Goal: Transaction & Acquisition: Purchase product/service

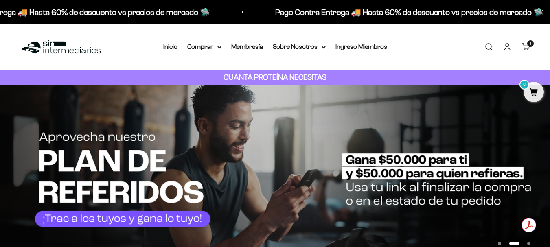
click at [527, 44] on cart-count "1 artículo 1" at bounding box center [530, 43] width 7 height 7
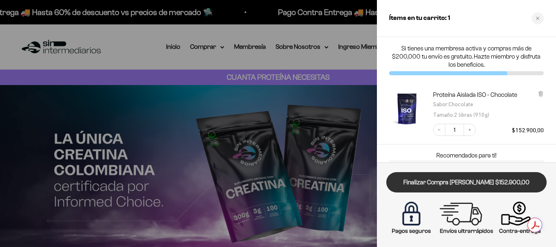
click at [471, 180] on link "Finalizar Compra [PERSON_NAME] $152.900,00" at bounding box center [466, 182] width 160 height 21
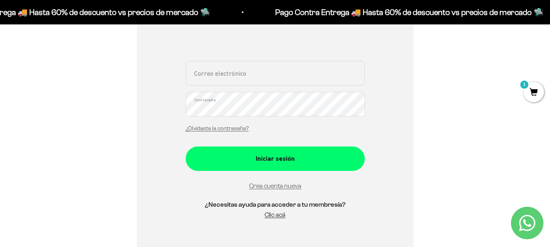
scroll to position [163, 0]
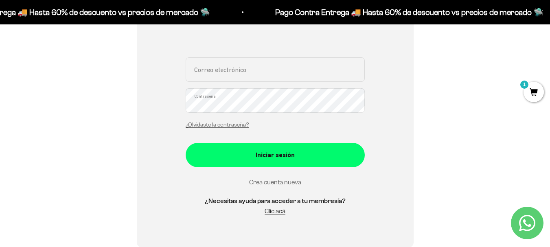
click at [277, 181] on link "Crea cuenta nueva" at bounding box center [275, 182] width 52 height 7
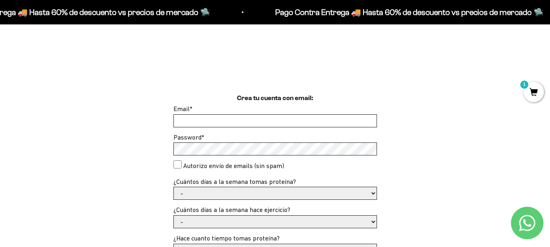
scroll to position [163, 0]
click at [236, 121] on input "Email *" at bounding box center [275, 121] width 203 height 12
type input "[EMAIL_ADDRESS][PERSON_NAME][DOMAIN_NAME]"
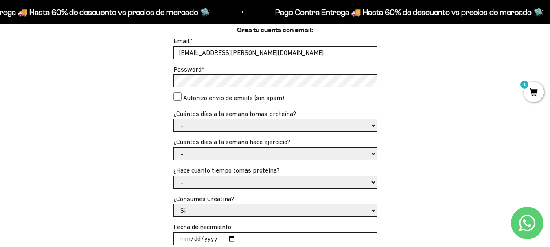
scroll to position [244, 0]
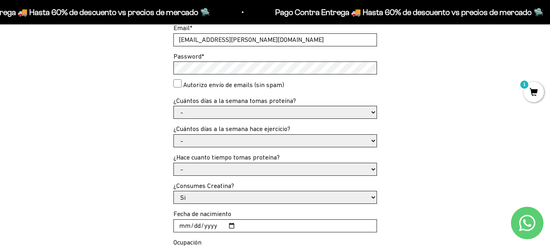
click at [199, 109] on select "- 1 o 2 3 a 5 6 o 7" at bounding box center [275, 112] width 203 height 12
select select "3 a 5"
click at [174, 106] on select "- 1 o 2 3 a 5 6 o 7" at bounding box center [275, 112] width 203 height 12
click at [207, 143] on select "- No hago 1 a 2 días 3 a 5 días 6 o 7 días" at bounding box center [275, 141] width 203 height 12
select select "3 a 5 días"
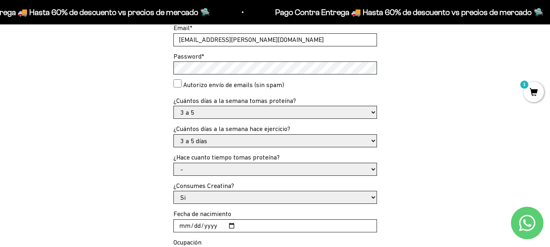
click at [174, 135] on select "- No hago 1 a 2 días 3 a 5 días 6 o 7 días" at bounding box center [275, 141] width 203 height 12
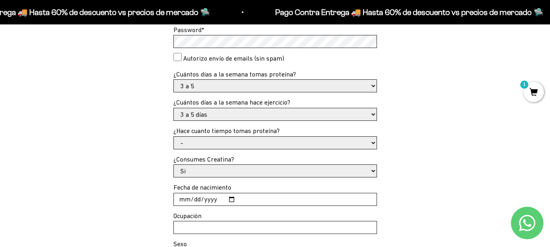
scroll to position [285, 0]
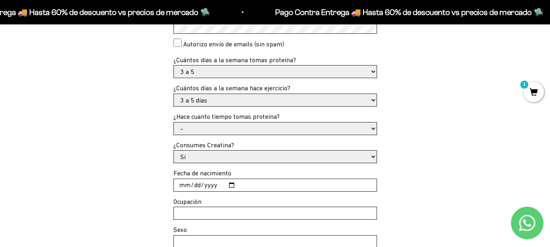
click at [222, 132] on select "- Apenas estoy empezando Menos de 6 meses Más de 6 meses Hace más de un año" at bounding box center [275, 129] width 203 height 12
select select "Más de 6 meses"
click at [174, 123] on select "- Apenas estoy empezando Menos de 6 meses Más de 6 meses Hace más de un año" at bounding box center [275, 129] width 203 height 12
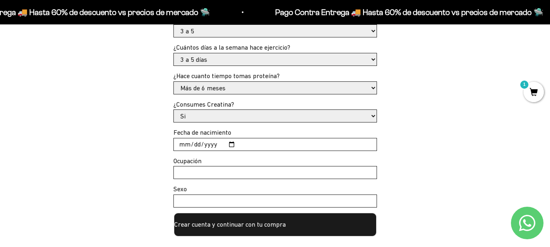
click at [216, 113] on select "Si No" at bounding box center [275, 116] width 203 height 12
select select "No"
click at [174, 110] on select "Si No" at bounding box center [275, 116] width 203 height 12
click at [229, 146] on input "Fecha de nacimiento" at bounding box center [275, 144] width 203 height 12
type input "1990-07-09"
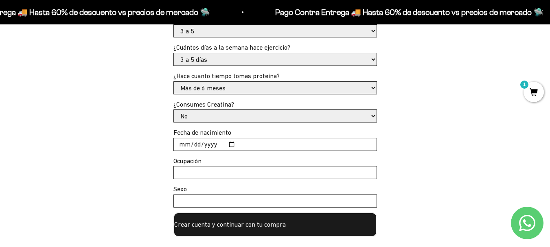
click at [243, 169] on input "Ocupación" at bounding box center [275, 172] width 203 height 12
type input "administradora"
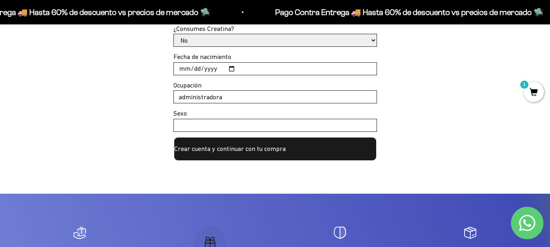
scroll to position [407, 0]
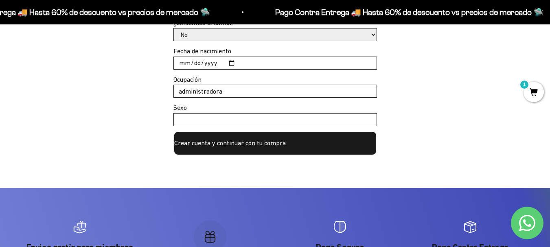
click at [215, 118] on input "Sexo" at bounding box center [275, 120] width 203 height 12
type input "femenino"
click at [278, 142] on button "Crear cuenta y continuar con tu compra" at bounding box center [275, 143] width 204 height 24
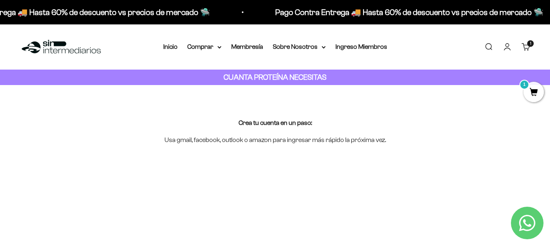
click at [509, 49] on link "Iniciar sesión" at bounding box center [507, 46] width 9 height 9
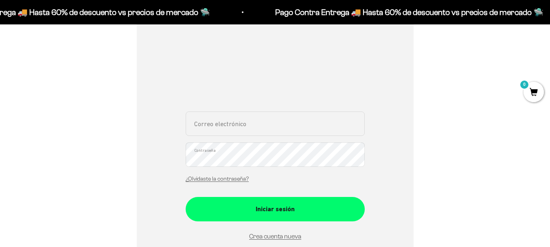
scroll to position [122, 0]
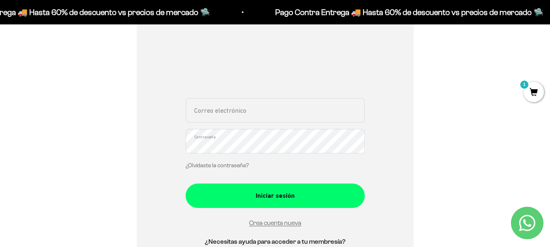
click at [212, 166] on link "¿Olvidaste la contraseña?" at bounding box center [217, 165] width 63 height 6
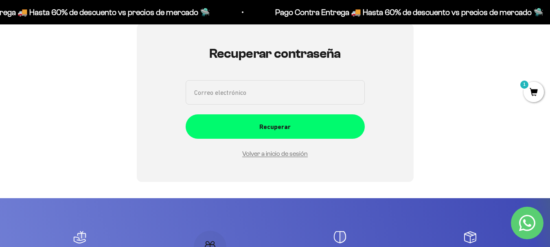
scroll to position [0, 0]
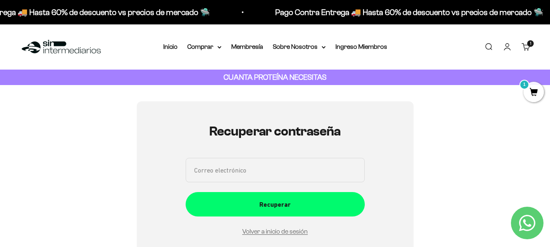
click at [242, 175] on input "Correo electrónico" at bounding box center [275, 170] width 179 height 24
type input "[EMAIL_ADDRESS][PERSON_NAME][DOMAIN_NAME]"
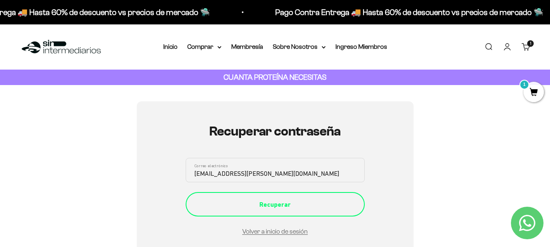
click at [283, 200] on div "Recuperar" at bounding box center [275, 204] width 147 height 11
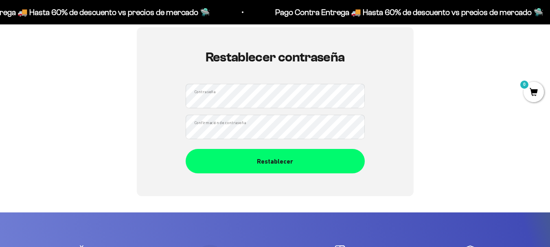
scroll to position [81, 0]
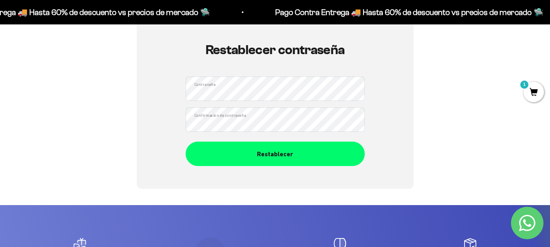
click at [158, 94] on div "Restablecer contraseña Contraseña Confirmación de contraseña Restablecer" at bounding box center [275, 104] width 277 height 169
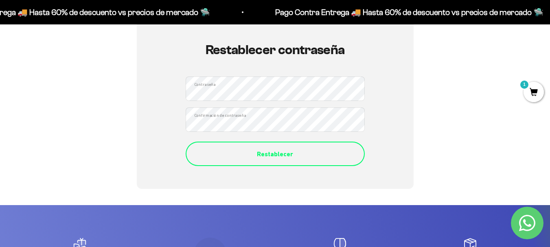
click at [260, 159] on div "Restablecer" at bounding box center [275, 154] width 147 height 11
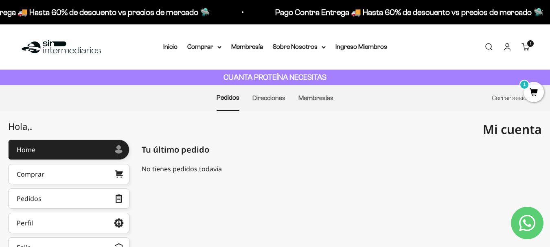
click at [527, 42] on link "Carrito 1 artículo 1" at bounding box center [525, 46] width 9 height 9
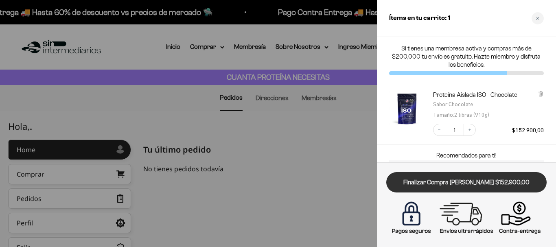
click at [477, 186] on link "Finalizar Compra [PERSON_NAME] $152.900,00" at bounding box center [466, 182] width 160 height 21
